Goal: Task Accomplishment & Management: Use online tool/utility

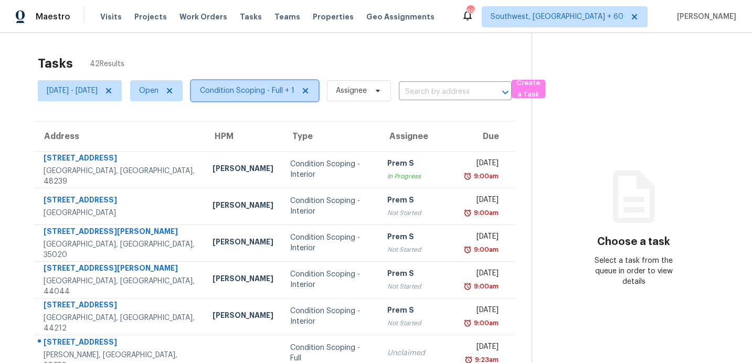
click at [288, 100] on span "Condition Scoping - Full + 1" at bounding box center [255, 90] width 128 height 21
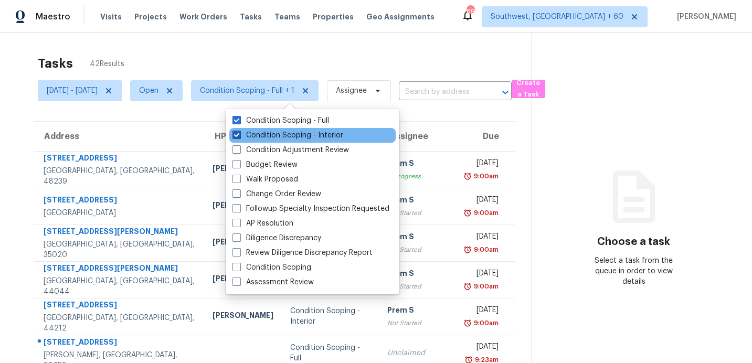
click at [296, 136] on label "Condition Scoping - Interior" at bounding box center [288, 135] width 111 height 10
click at [239, 136] on input "Condition Scoping - Interior" at bounding box center [236, 133] width 7 height 7
checkbox input "false"
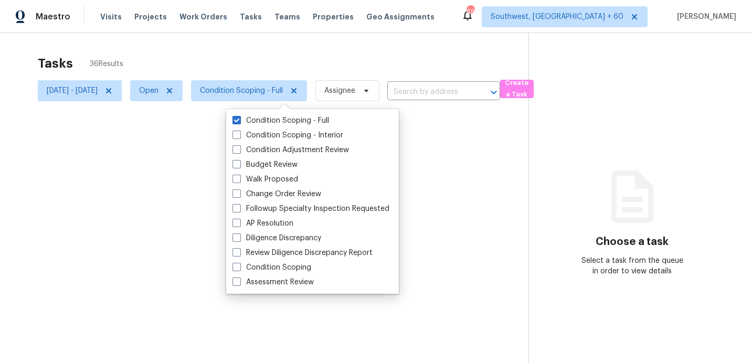
click at [318, 55] on div at bounding box center [376, 181] width 752 height 363
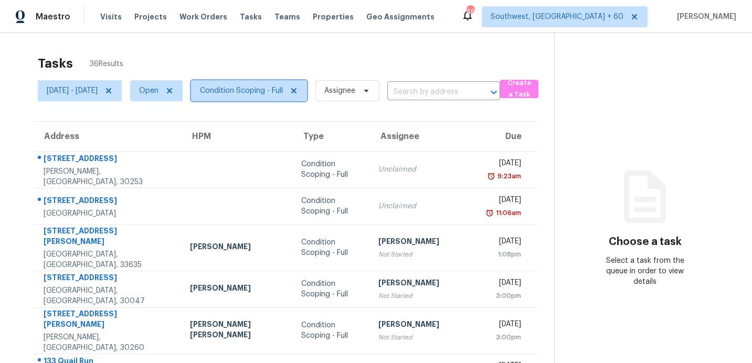
click at [275, 92] on span "Condition Scoping - Full" at bounding box center [241, 91] width 83 height 10
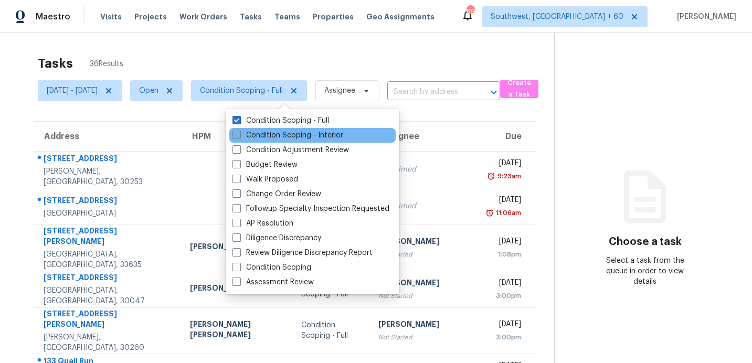
click at [283, 136] on label "Condition Scoping - Interior" at bounding box center [288, 135] width 111 height 10
click at [239, 136] on input "Condition Scoping - Interior" at bounding box center [236, 133] width 7 height 7
checkbox input "true"
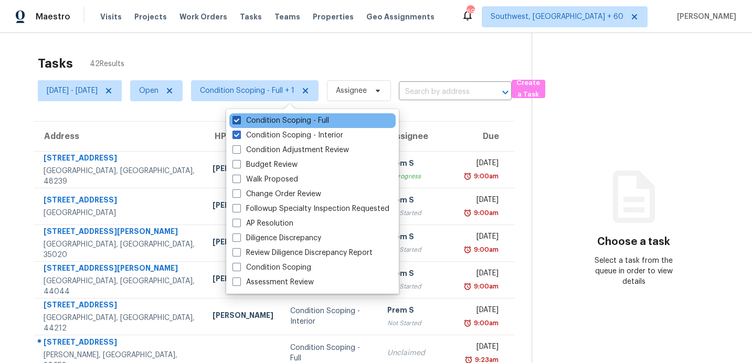
click at [278, 120] on label "Condition Scoping - Full" at bounding box center [281, 120] width 97 height 10
click at [239, 120] on input "Condition Scoping - Full" at bounding box center [236, 118] width 7 height 7
checkbox input "false"
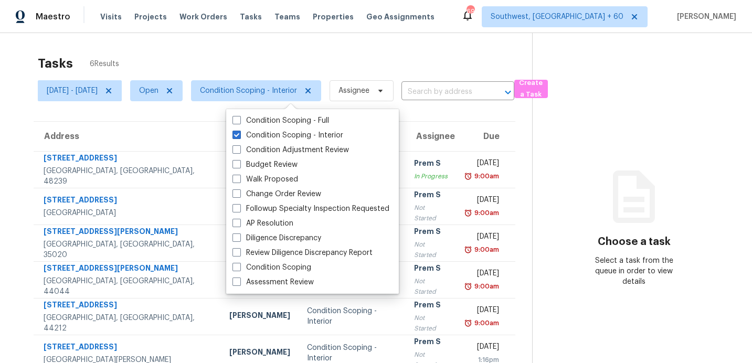
click at [321, 47] on div "Tasks 6 Results [DATE] - [DATE] Open Condition Scoping - Interior Assignee ​ Cr…" at bounding box center [376, 214] width 752 height 363
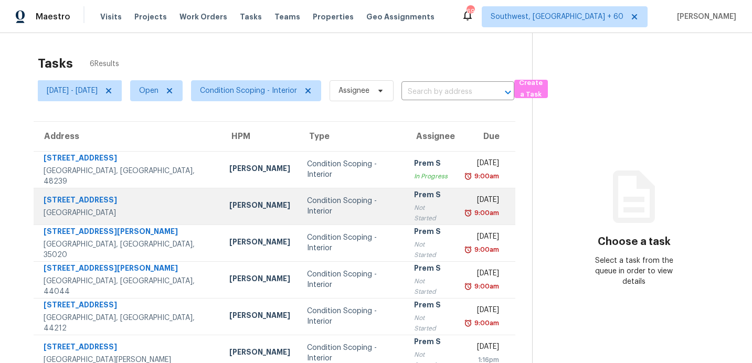
scroll to position [33, 0]
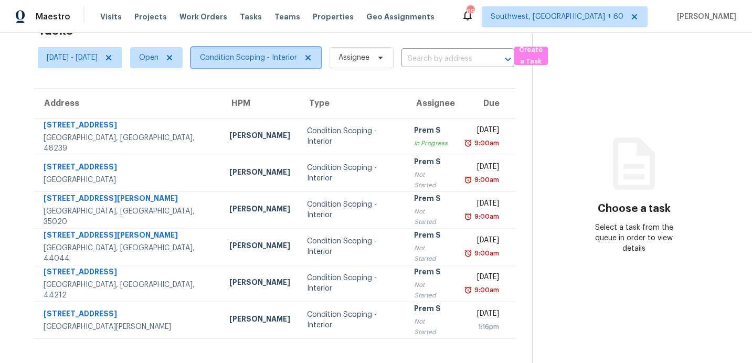
click at [250, 58] on span "Condition Scoping - Interior" at bounding box center [248, 57] width 97 height 10
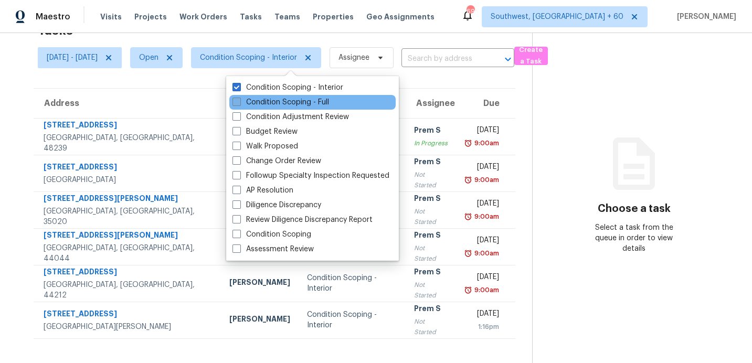
click at [257, 102] on label "Condition Scoping - Full" at bounding box center [281, 102] width 97 height 10
click at [239, 102] on input "Condition Scoping - Full" at bounding box center [236, 100] width 7 height 7
checkbox input "true"
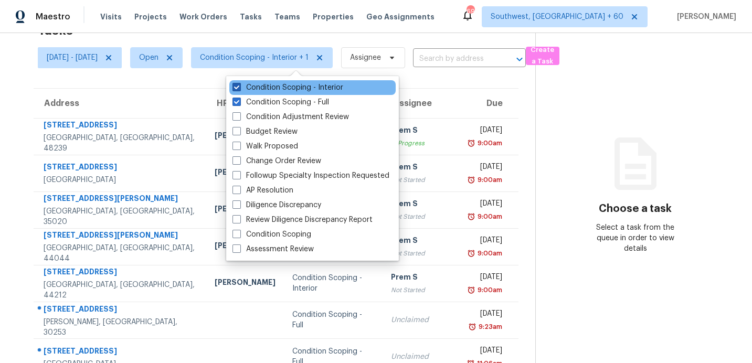
click at [260, 88] on label "Condition Scoping - Interior" at bounding box center [288, 87] width 111 height 10
click at [239, 88] on input "Condition Scoping - Interior" at bounding box center [236, 85] width 7 height 7
checkbox input "false"
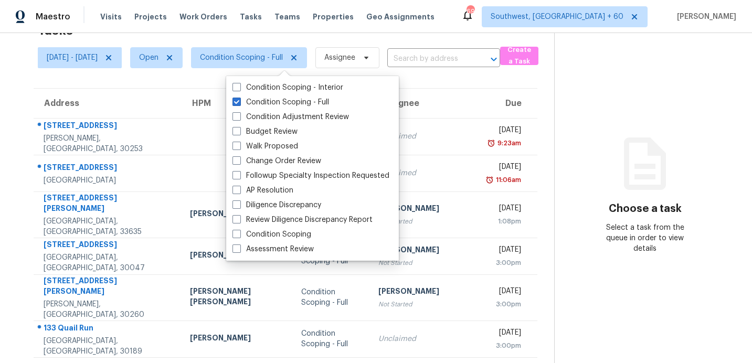
click at [291, 34] on div "Tasks 36 Results" at bounding box center [296, 30] width 516 height 27
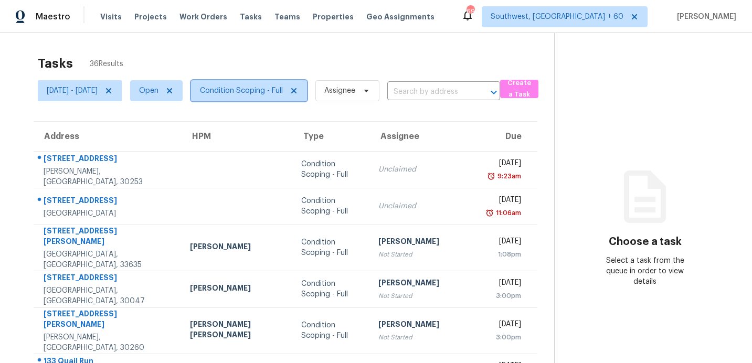
click at [266, 90] on span "Condition Scoping - Full" at bounding box center [241, 91] width 83 height 10
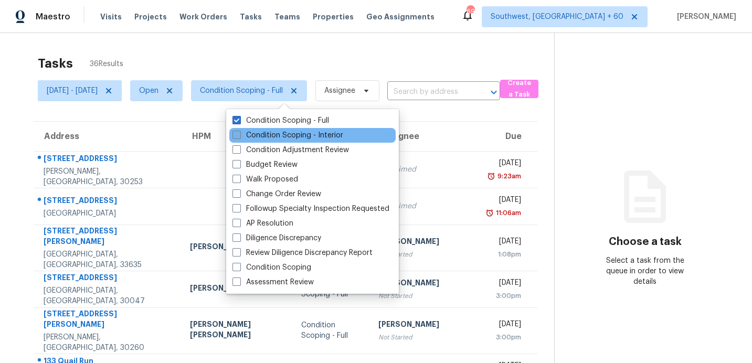
click at [278, 136] on label "Condition Scoping - Interior" at bounding box center [288, 135] width 111 height 10
click at [239, 136] on input "Condition Scoping - Interior" at bounding box center [236, 133] width 7 height 7
checkbox input "true"
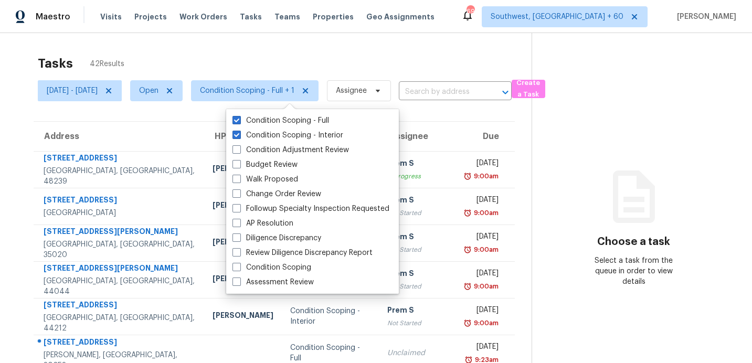
click at [287, 54] on div "Tasks 42 Results" at bounding box center [285, 63] width 494 height 27
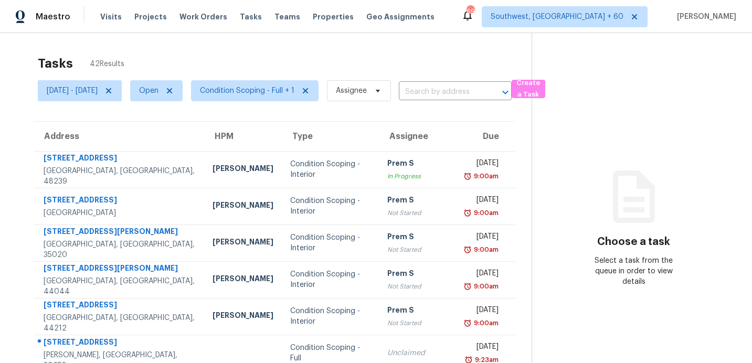
click at [289, 54] on div "Tasks 42 Results" at bounding box center [285, 63] width 494 height 27
click at [400, 64] on div "Tasks 42 Results" at bounding box center [285, 63] width 494 height 27
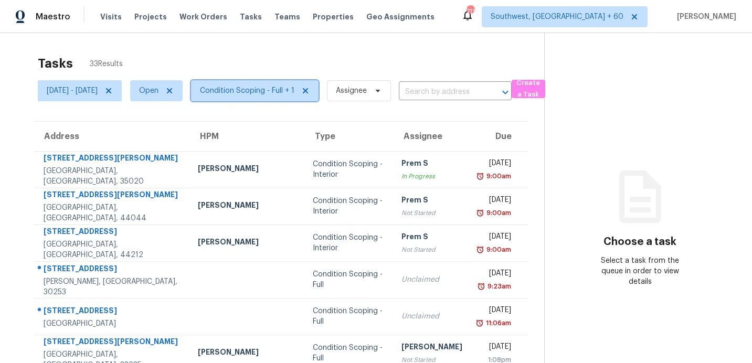
click at [261, 89] on span "Condition Scoping - Full + 1" at bounding box center [247, 91] width 94 height 10
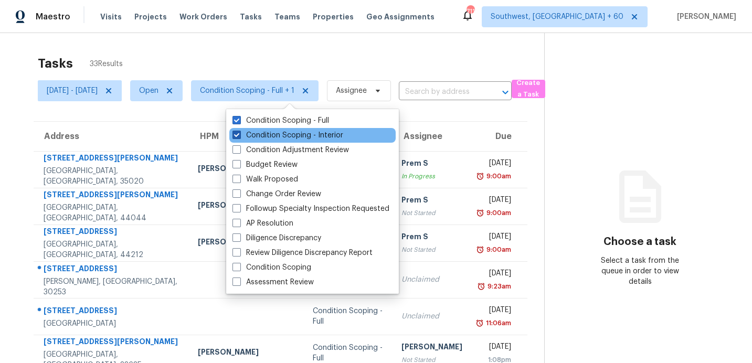
click at [260, 133] on label "Condition Scoping - Interior" at bounding box center [288, 135] width 111 height 10
click at [239, 133] on input "Condition Scoping - Interior" at bounding box center [236, 133] width 7 height 7
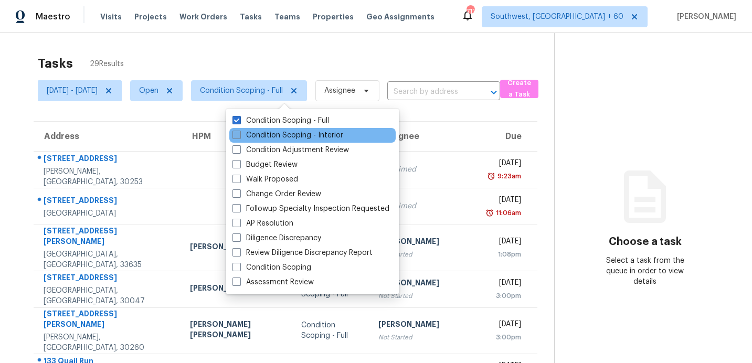
click at [265, 135] on label "Condition Scoping - Interior" at bounding box center [288, 135] width 111 height 10
click at [239, 135] on input "Condition Scoping - Interior" at bounding box center [236, 133] width 7 height 7
checkbox input "true"
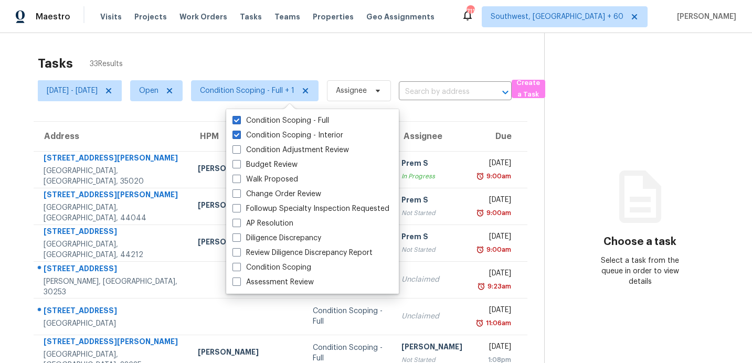
click at [290, 55] on div "Tasks 33 Results" at bounding box center [291, 63] width 507 height 27
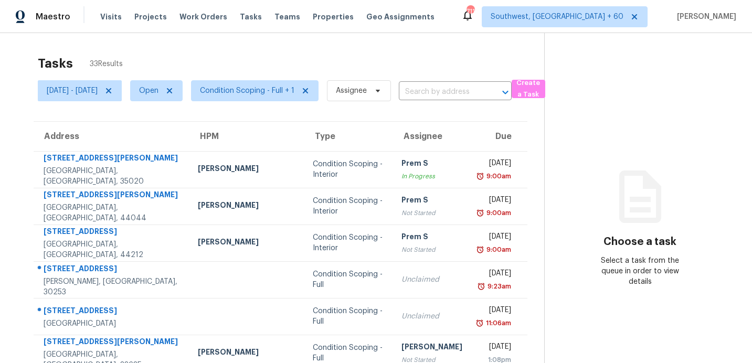
click at [278, 69] on div "Tasks 33 Results" at bounding box center [291, 63] width 507 height 27
